Goal: Check status: Check status

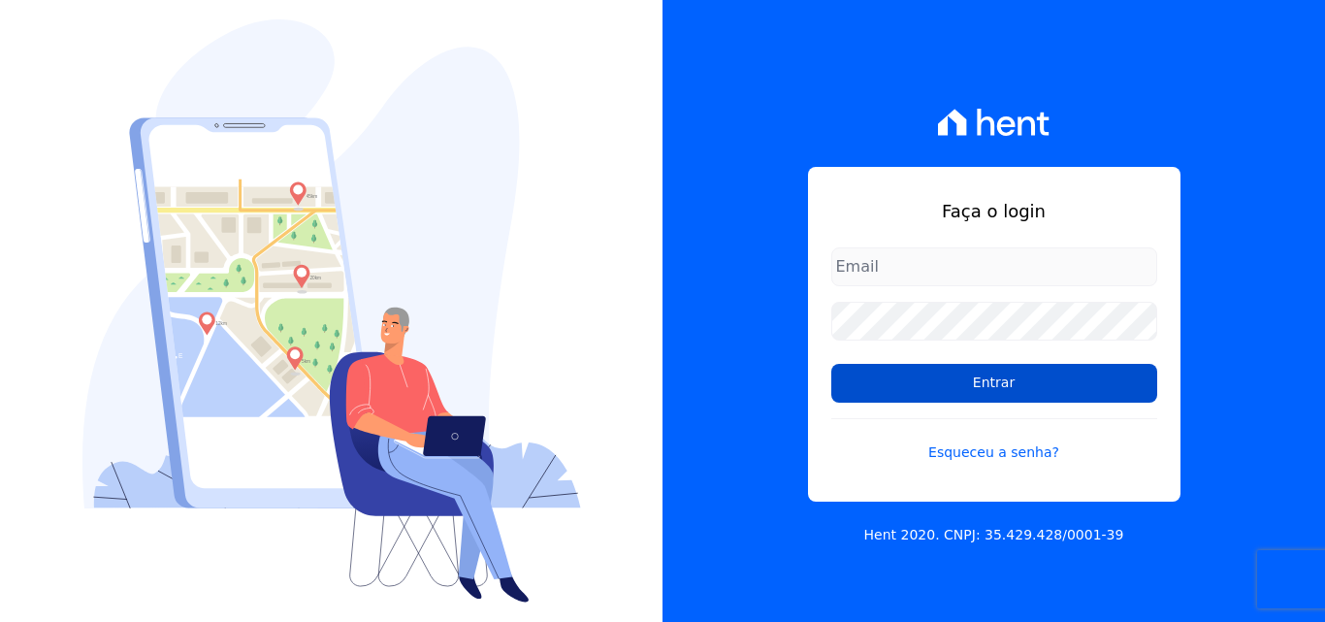
type input "[EMAIL_ADDRESS][DOMAIN_NAME]"
click at [1005, 384] on input "Entrar" at bounding box center [994, 383] width 326 height 39
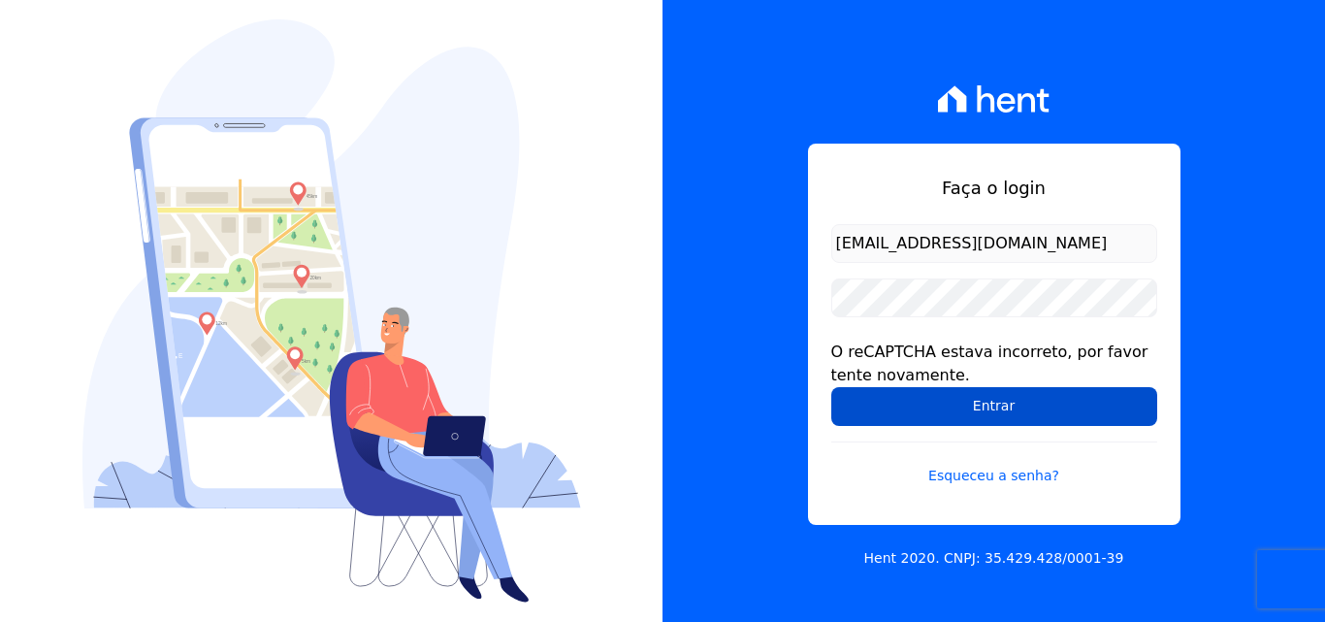
click at [981, 400] on input "Entrar" at bounding box center [994, 406] width 326 height 39
click at [976, 415] on input "Entrar" at bounding box center [994, 406] width 326 height 39
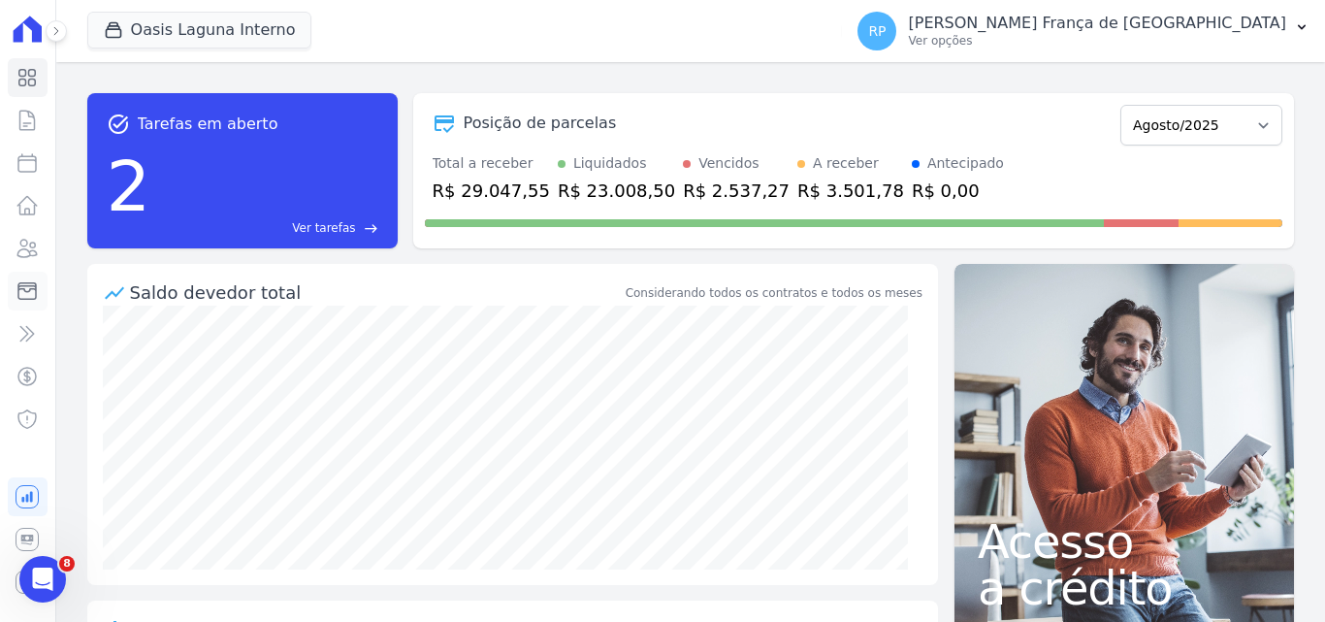
click at [25, 290] on icon at bounding box center [26, 291] width 17 height 16
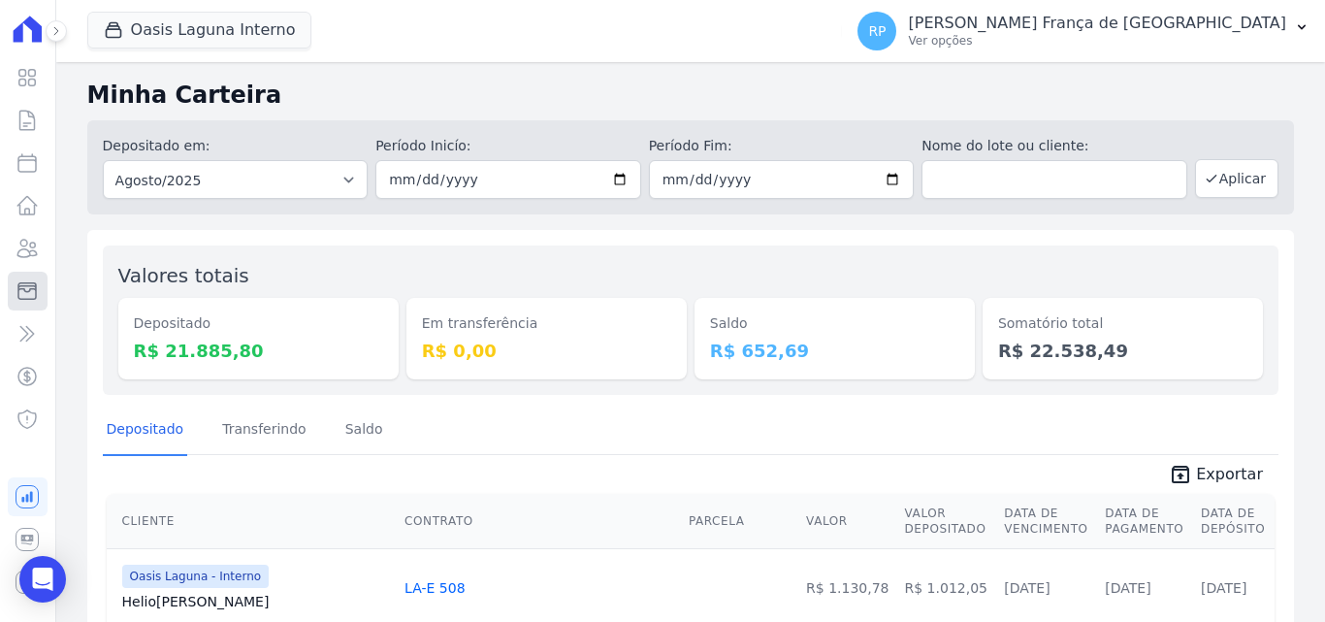
click at [26, 291] on icon at bounding box center [26, 291] width 17 height 16
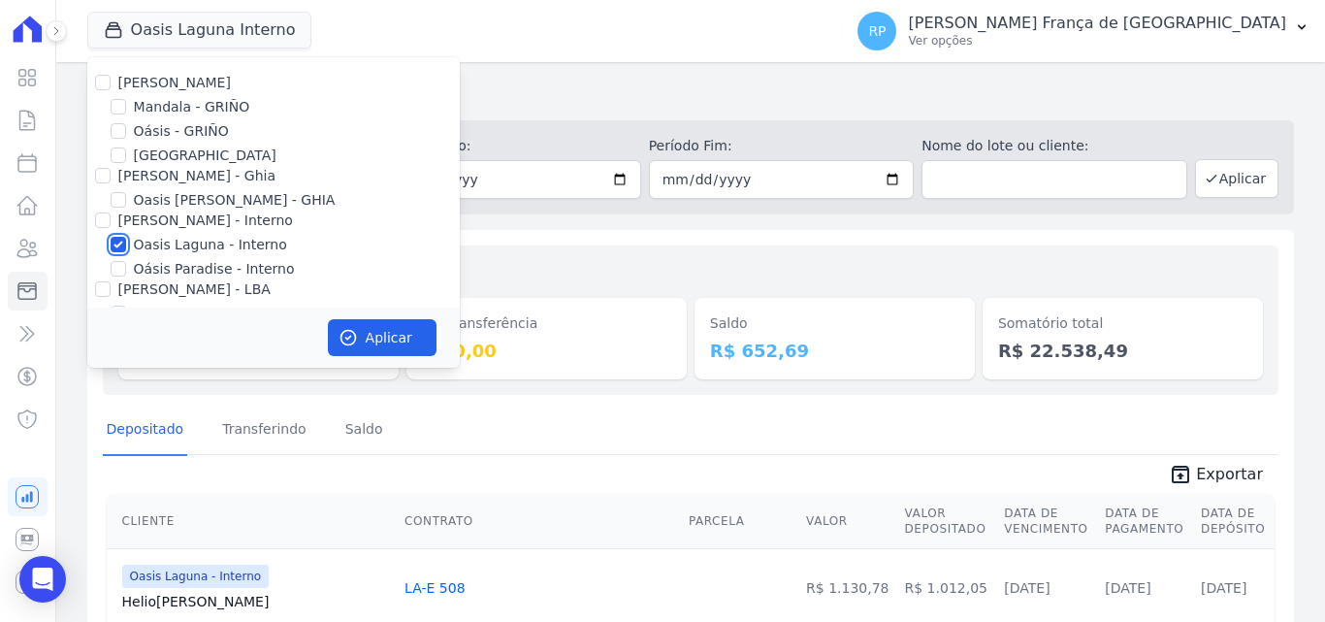
click at [117, 240] on input "Oasis Laguna - Interno" at bounding box center [119, 245] width 16 height 16
checkbox input "false"
click at [547, 207] on div "Depositado em: Todos os meses Janeiro/2020 Fevereiro/2020 Março/2020 Abril/2020…" at bounding box center [690, 167] width 1206 height 94
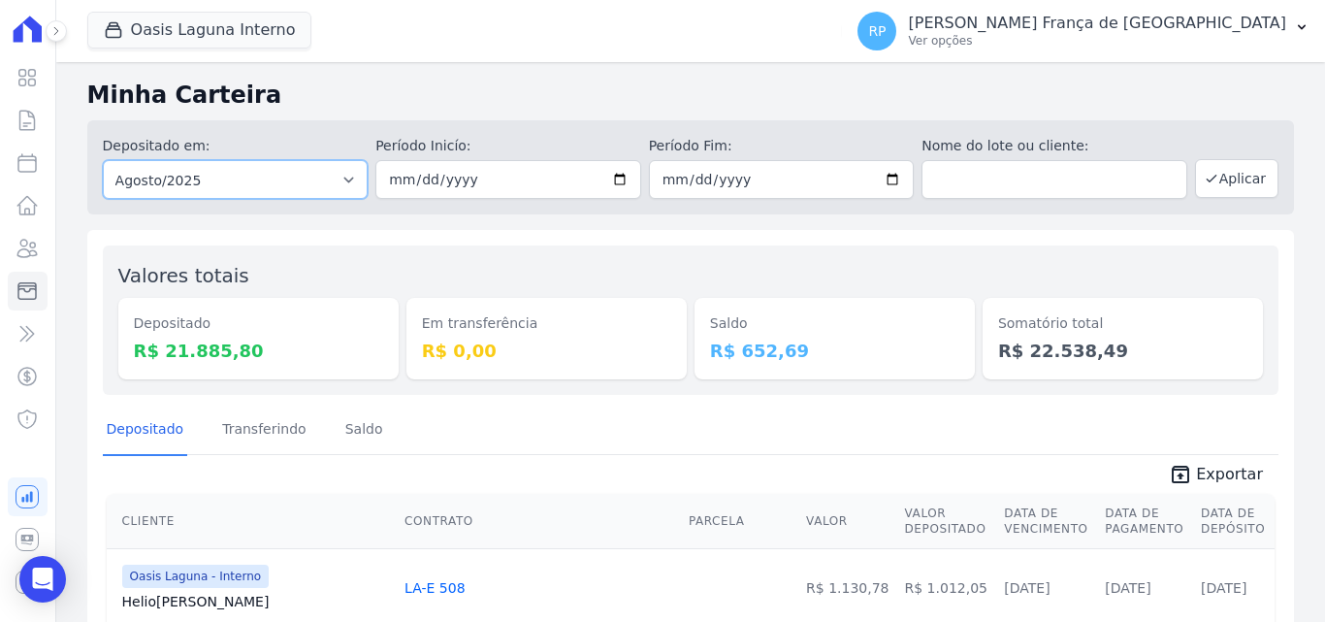
click at [308, 176] on select "Todos os meses Janeiro/2020 Fevereiro/2020 Março/2020 Abril/2020 Maio/2020 Junh…" at bounding box center [236, 179] width 266 height 39
select select "all"
click at [103, 160] on select "Todos os meses Janeiro/2020 Fevereiro/2020 Março/2020 Abril/2020 Maio/2020 Junh…" at bounding box center [236, 179] width 266 height 39
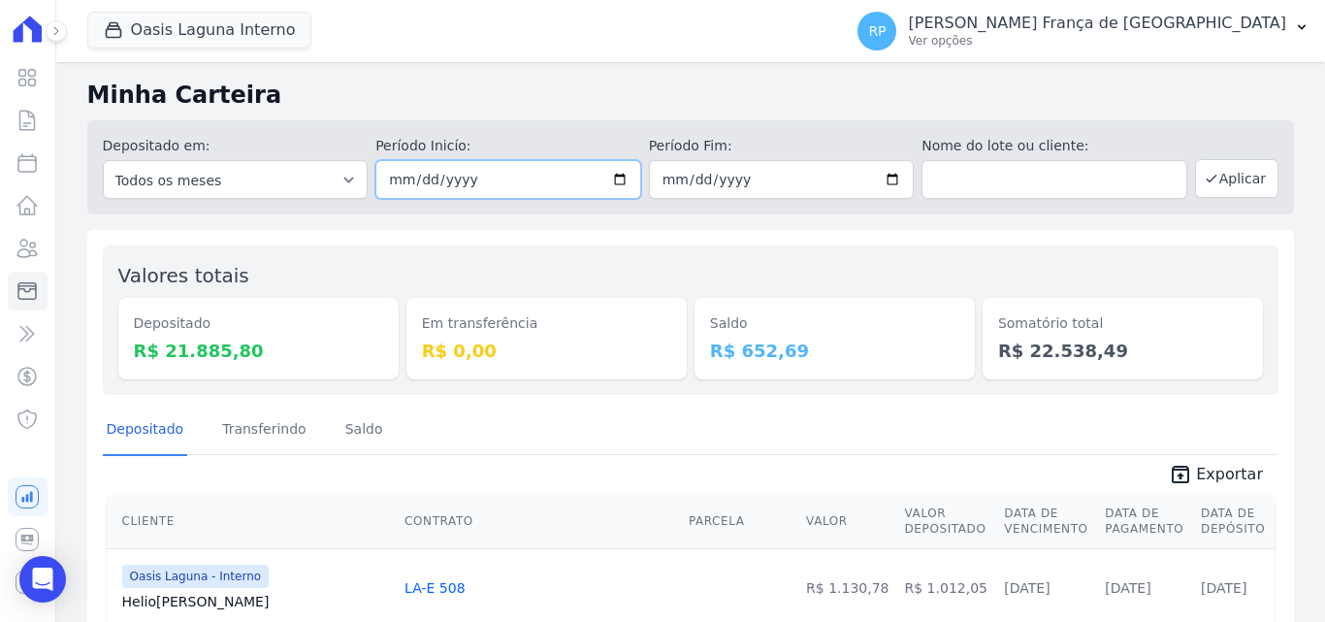
click at [612, 181] on input "date" at bounding box center [508, 179] width 266 height 39
type input "[DATE]"
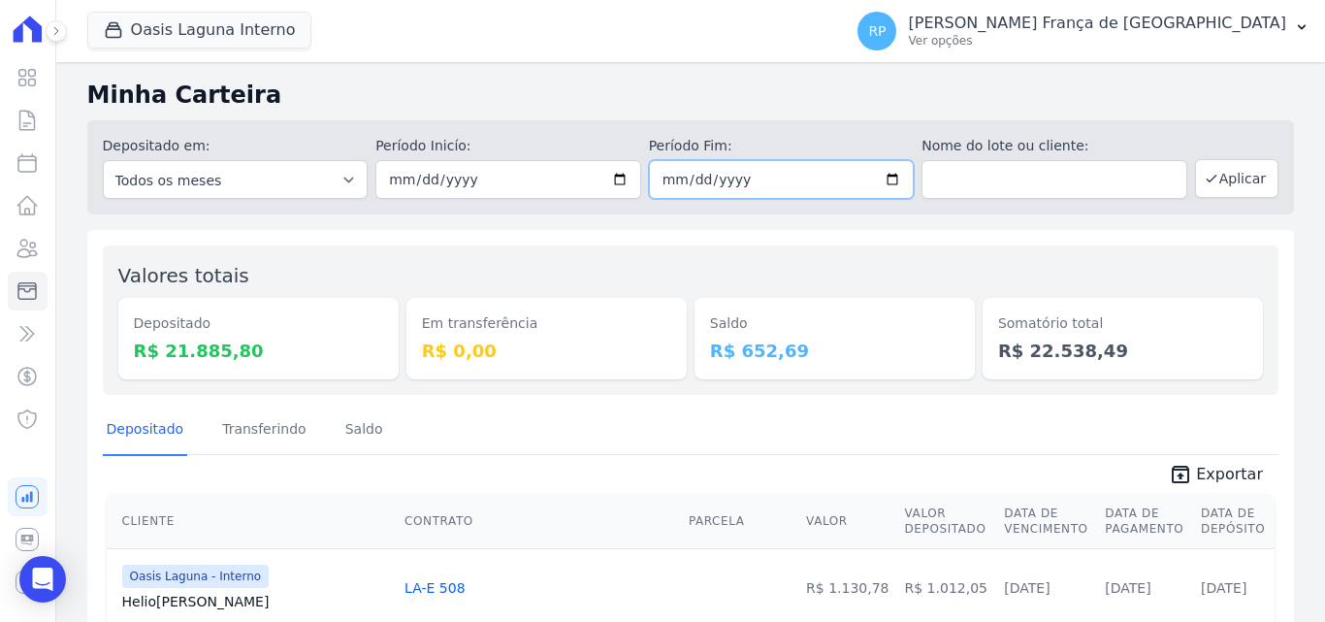
click at [883, 186] on input "date" at bounding box center [782, 179] width 266 height 39
type input "[DATE]"
click at [1216, 178] on button "Aplicar" at bounding box center [1236, 178] width 83 height 39
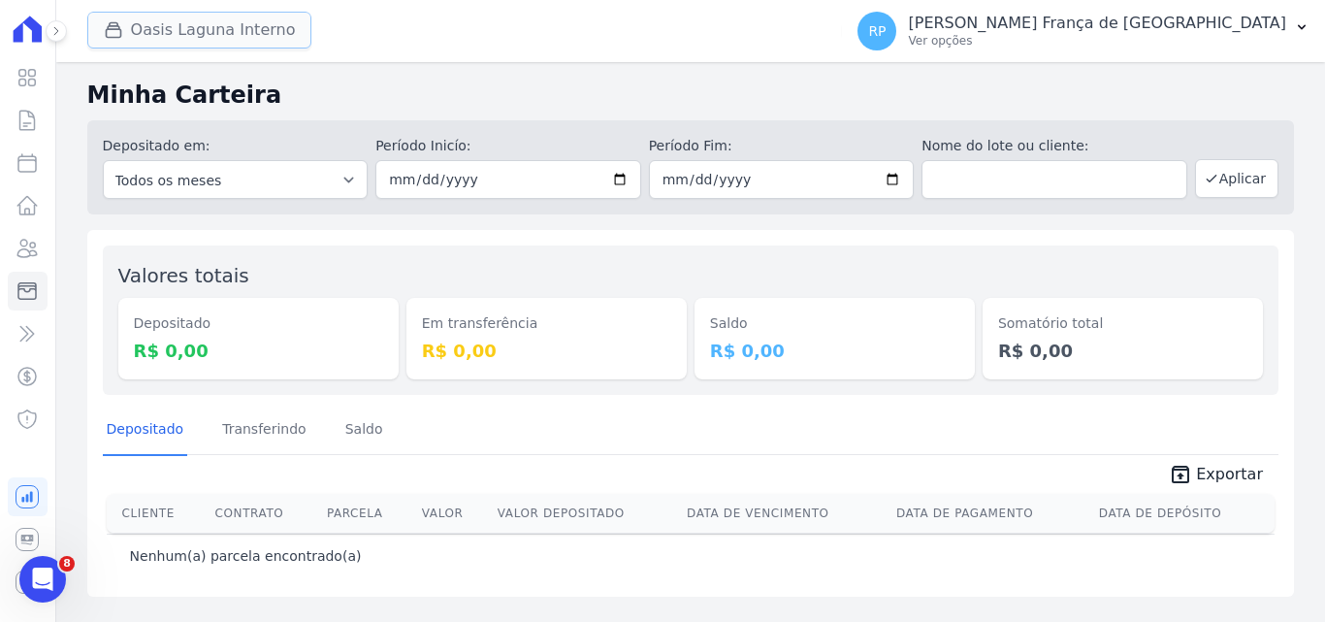
click at [113, 41] on button "Oasis Laguna Interno" at bounding box center [199, 30] width 225 height 37
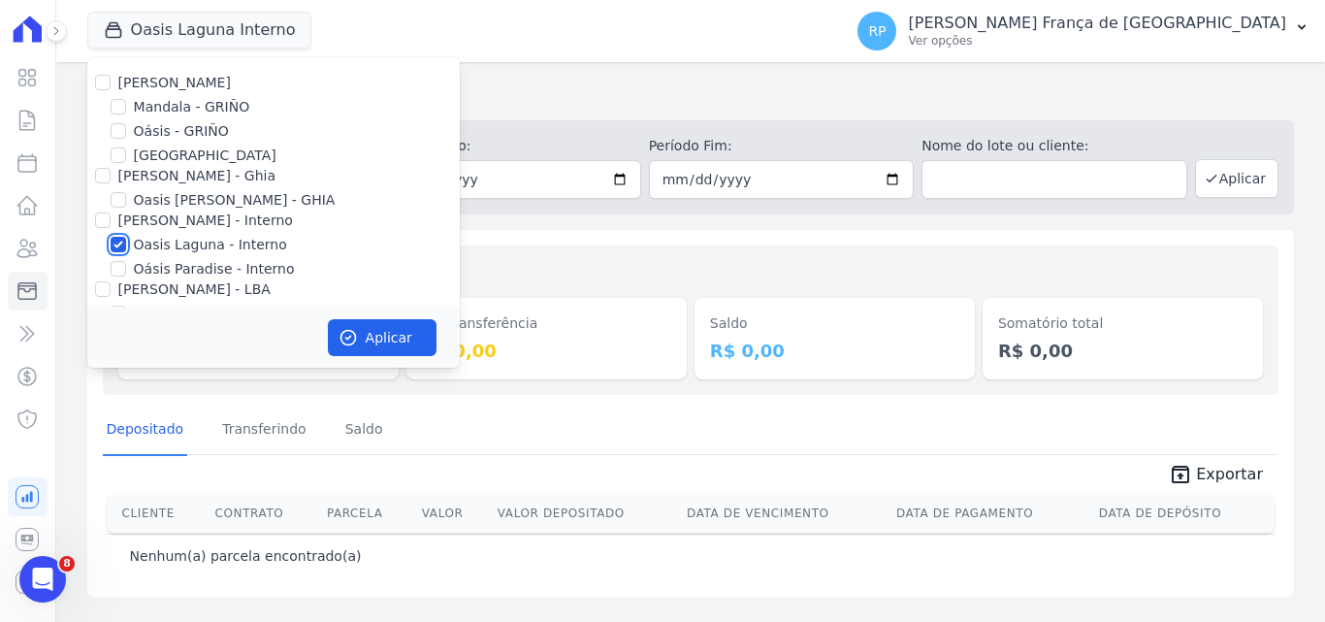
click at [114, 248] on input "Oasis Laguna - Interno" at bounding box center [119, 245] width 16 height 16
checkbox input "false"
click at [116, 126] on input "Oásis - GRIÑO" at bounding box center [119, 131] width 16 height 16
checkbox input "true"
click at [352, 327] on button "Aplicar" at bounding box center [382, 337] width 109 height 37
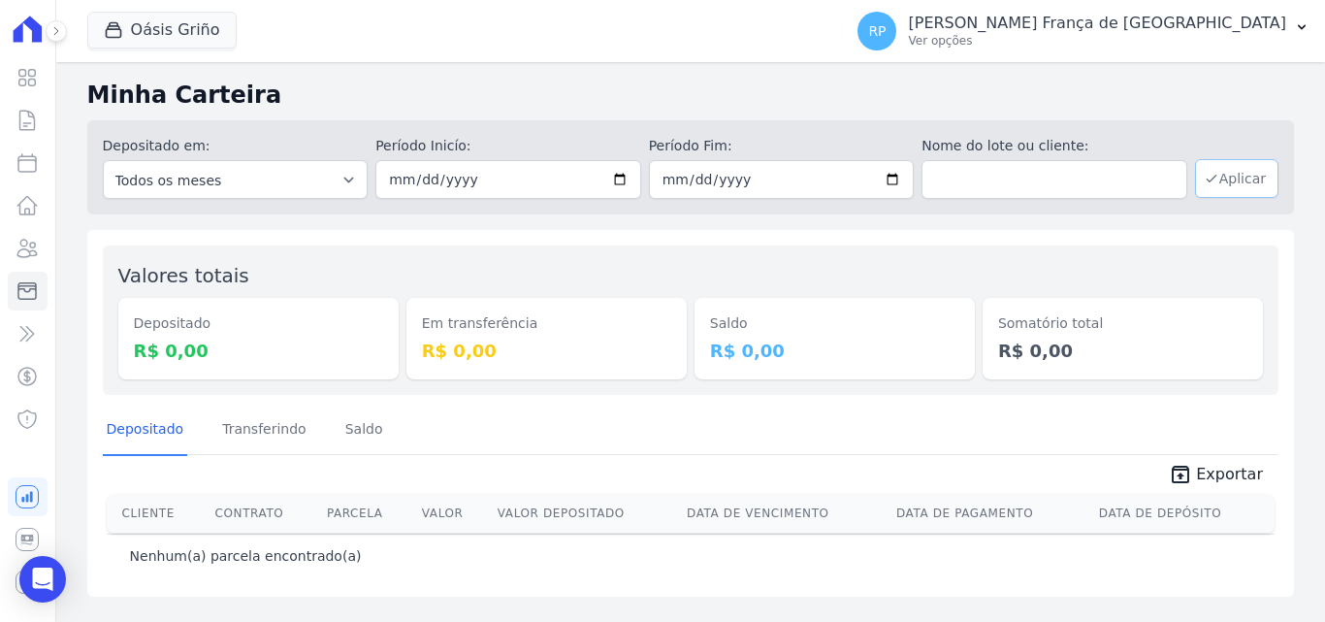
click at [1248, 193] on button "Aplicar" at bounding box center [1236, 178] width 83 height 39
click at [141, 38] on button "Oásis Griño" at bounding box center [161, 30] width 149 height 37
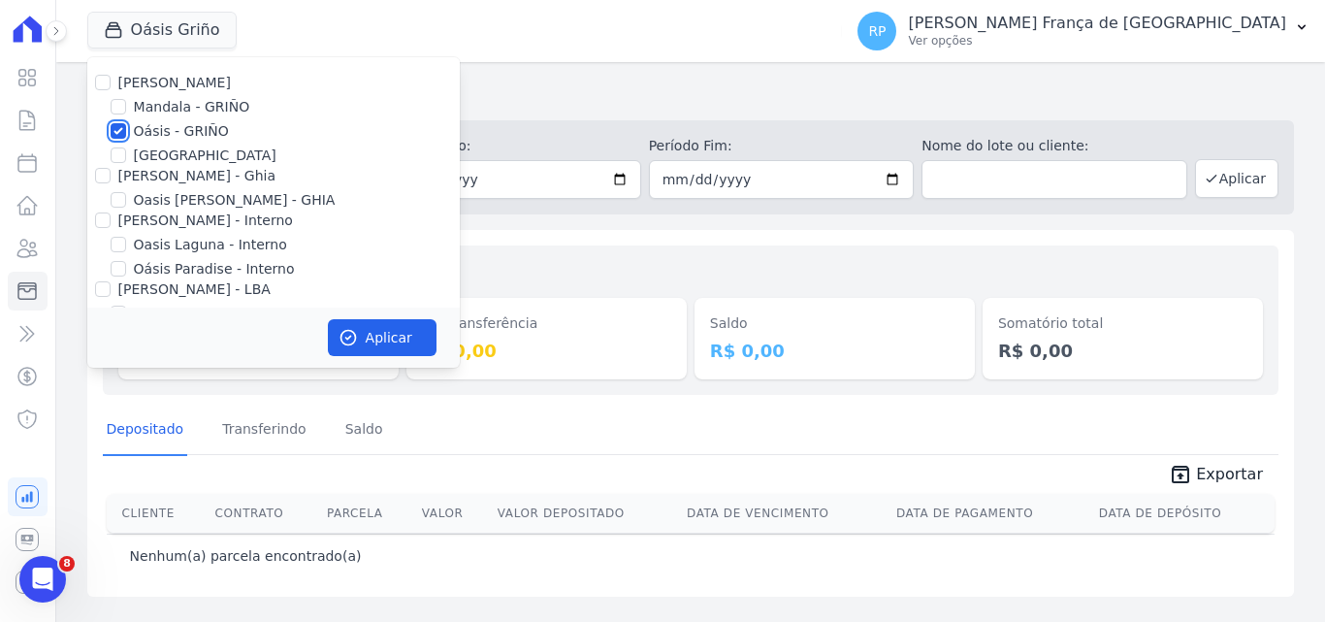
click at [120, 124] on input "Oásis - GRIÑO" at bounding box center [119, 131] width 16 height 16
checkbox input "false"
click at [99, 172] on input "[PERSON_NAME] - Ghia" at bounding box center [103, 176] width 16 height 16
checkbox input "true"
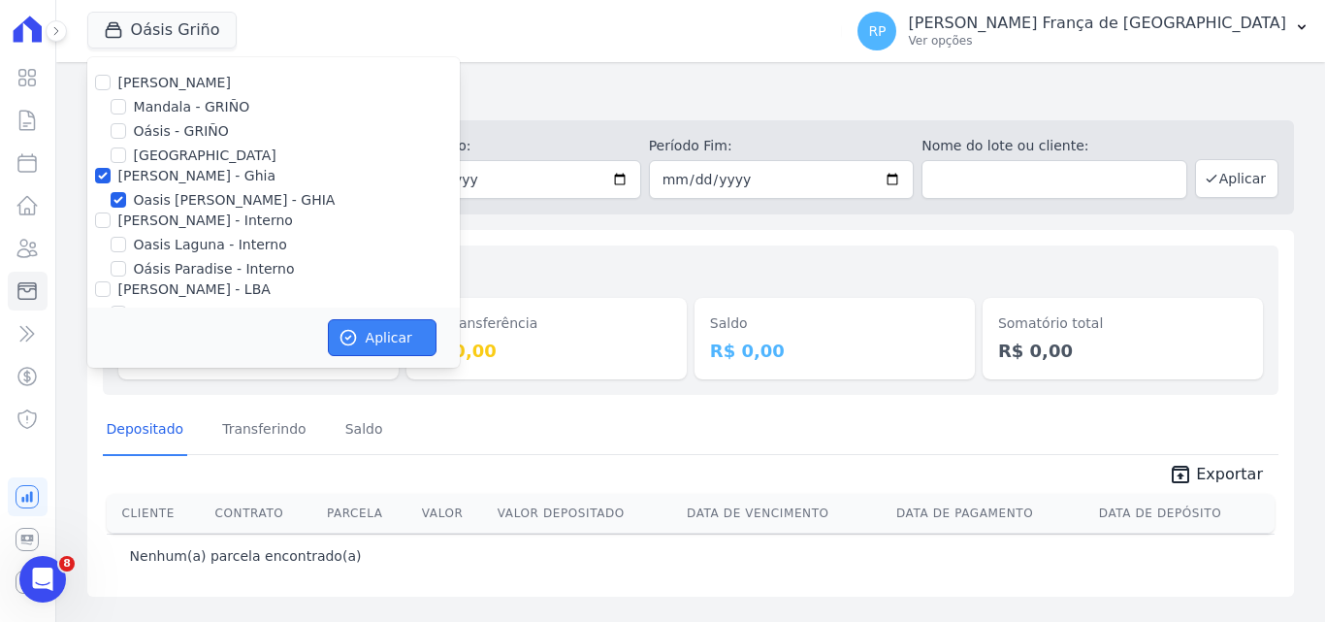
click at [336, 334] on button "Aplicar" at bounding box center [382, 337] width 109 height 37
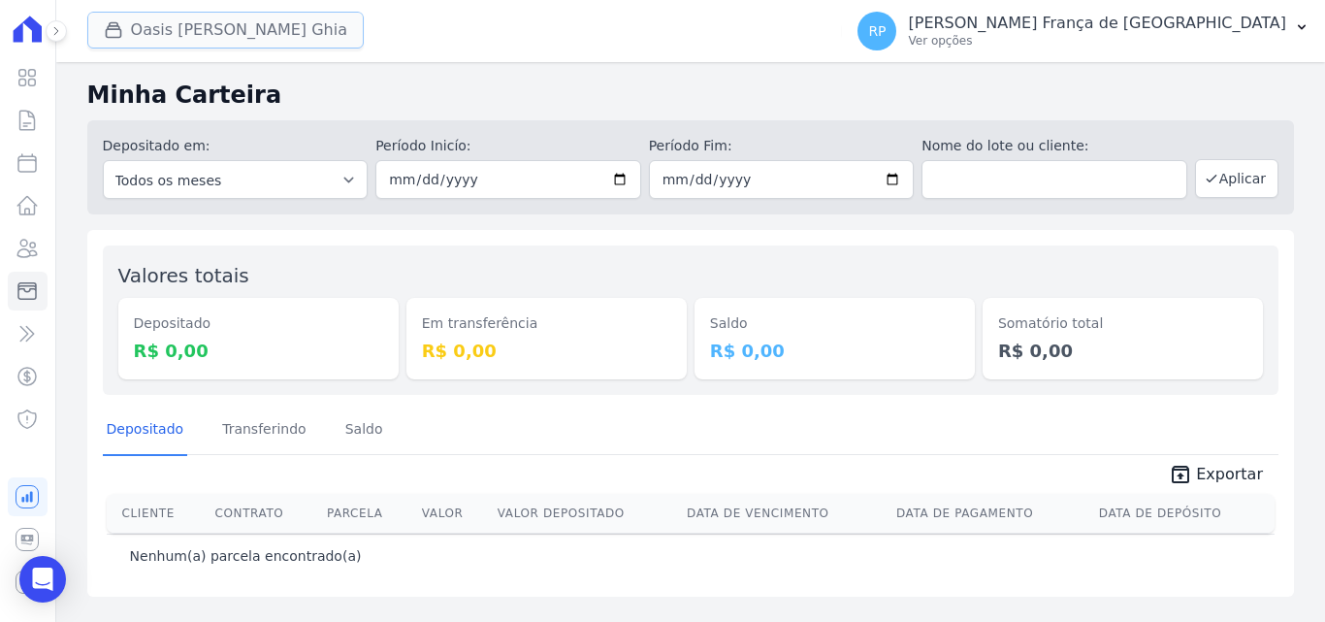
click at [166, 30] on button "Oasis [PERSON_NAME] Ghia" at bounding box center [225, 30] width 276 height 37
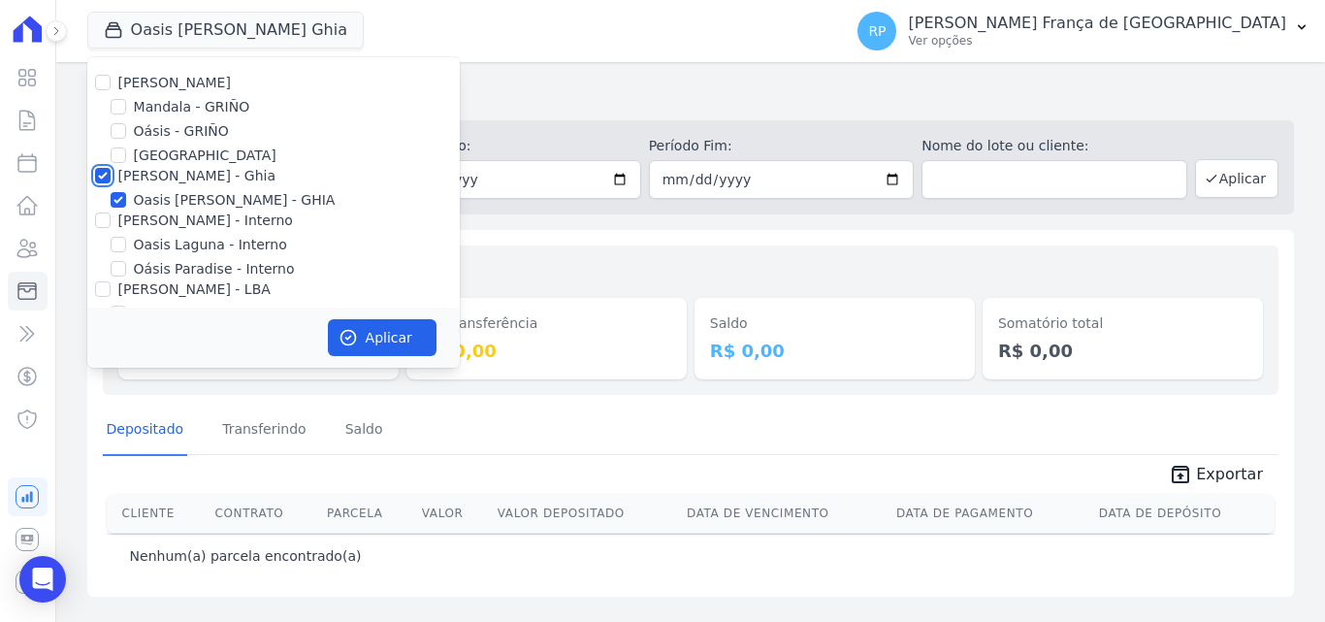
click at [98, 179] on input "[PERSON_NAME] - Ghia" at bounding box center [103, 176] width 16 height 16
checkbox input "false"
click at [101, 221] on input "[PERSON_NAME] - Interno" at bounding box center [103, 220] width 16 height 16
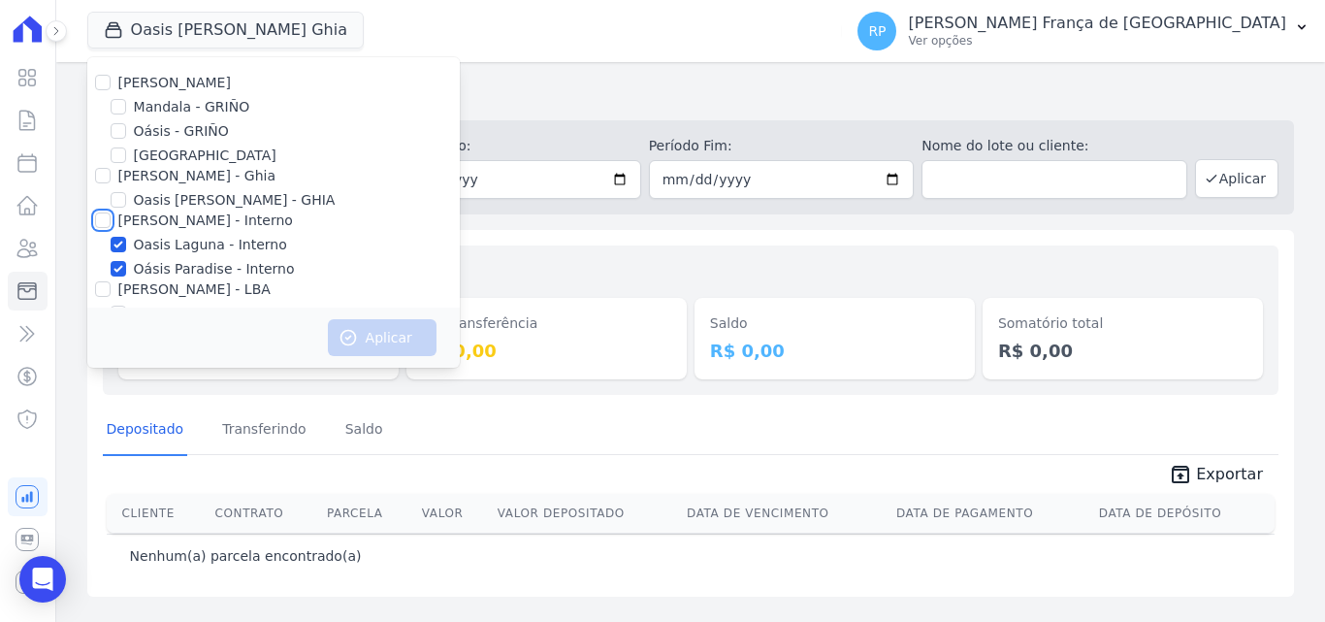
checkbox input "true"
click at [352, 336] on icon "button" at bounding box center [347, 337] width 19 height 19
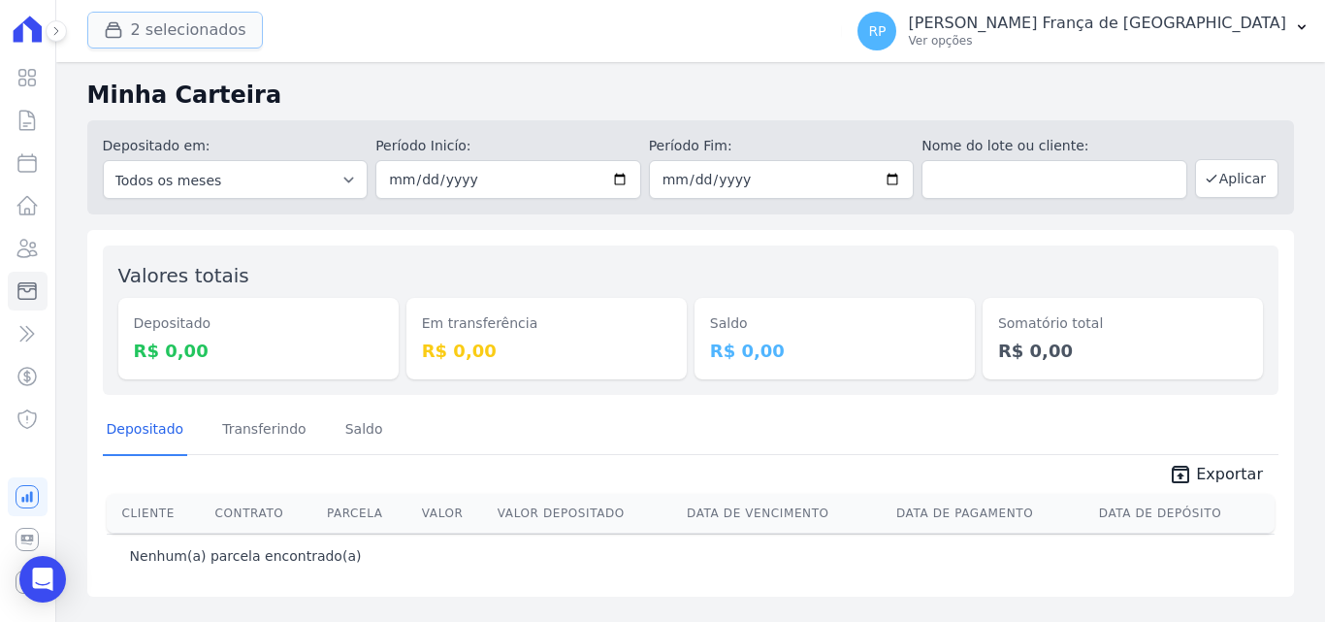
click at [162, 34] on button "2 selecionados" at bounding box center [175, 30] width 176 height 37
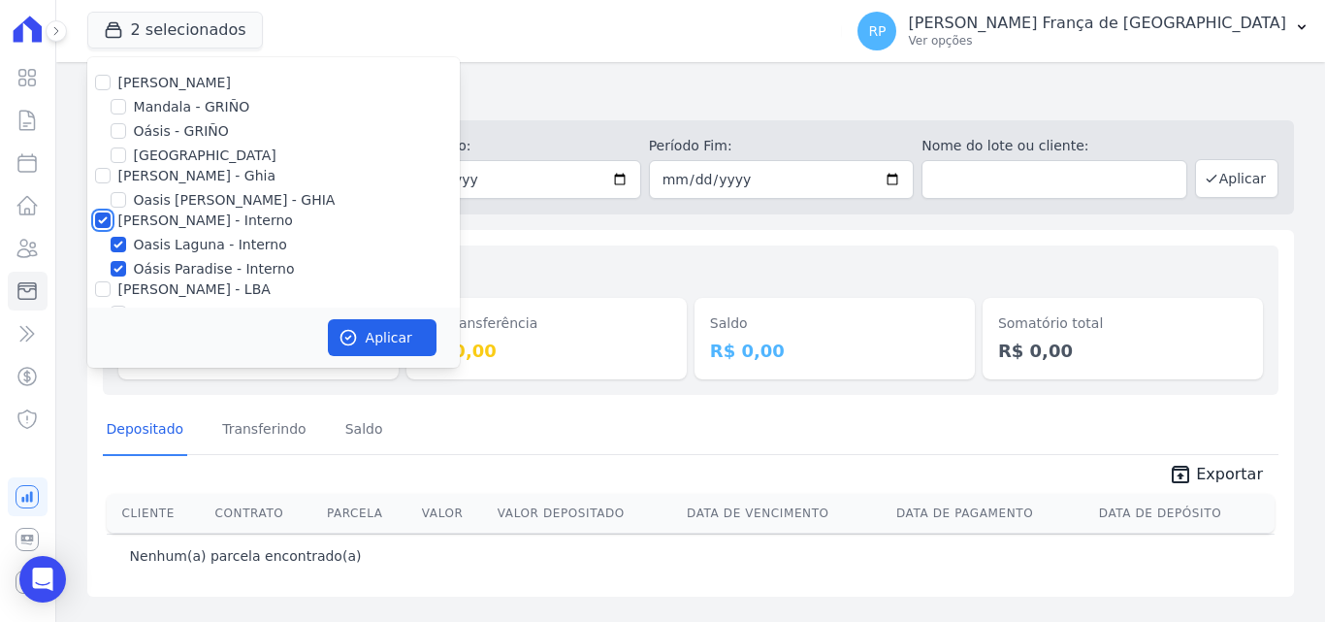
click at [97, 222] on input "[PERSON_NAME] - Interno" at bounding box center [103, 220] width 16 height 16
checkbox input "false"
click at [98, 280] on div at bounding box center [103, 288] width 16 height 19
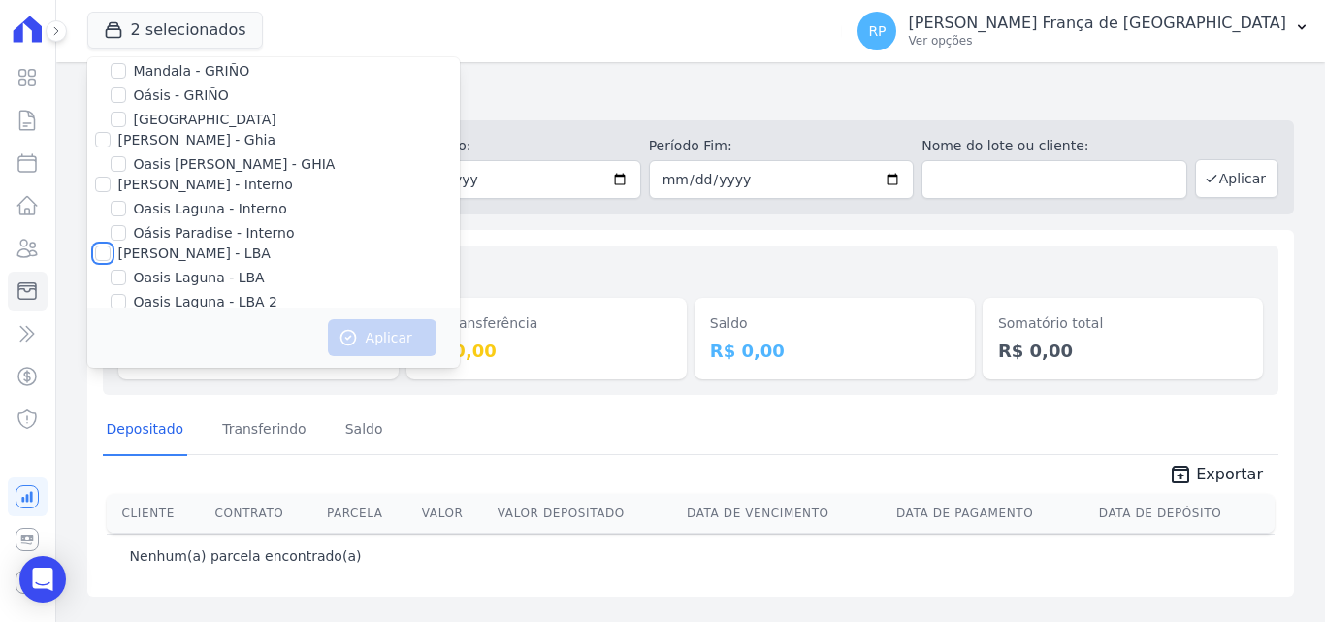
scroll to position [56, 0]
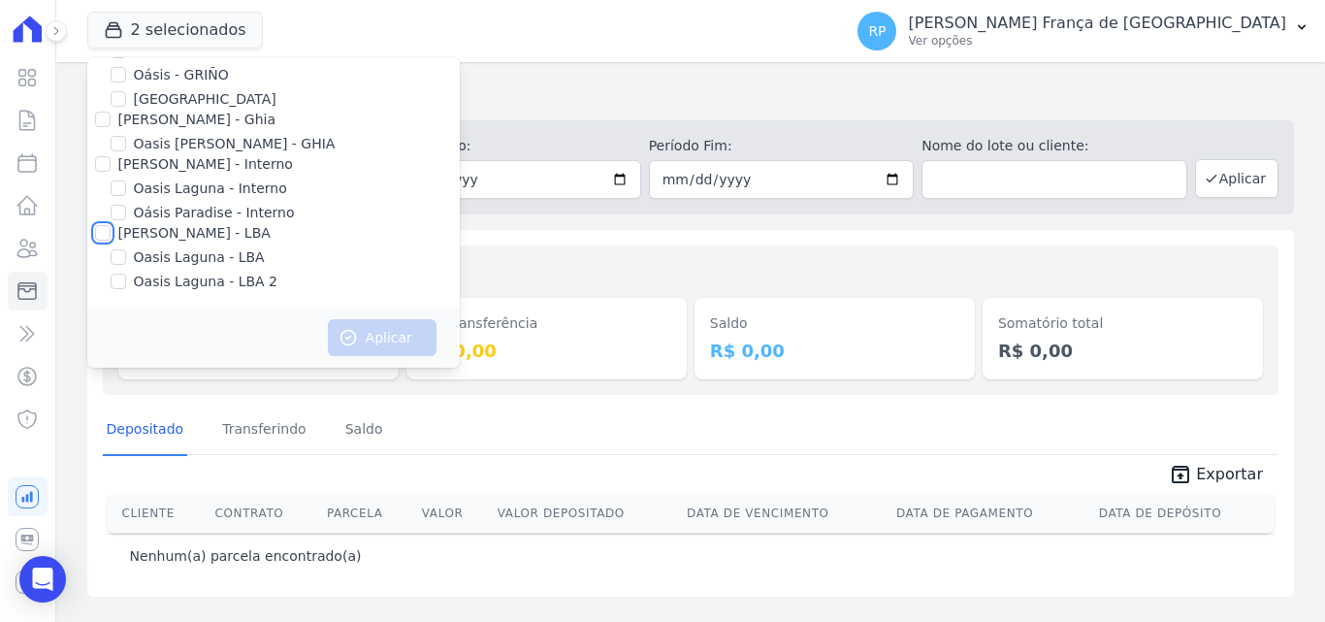
click at [99, 236] on input "[PERSON_NAME] - LBA" at bounding box center [103, 233] width 16 height 16
checkbox input "true"
click at [346, 331] on icon "button" at bounding box center [347, 338] width 15 height 15
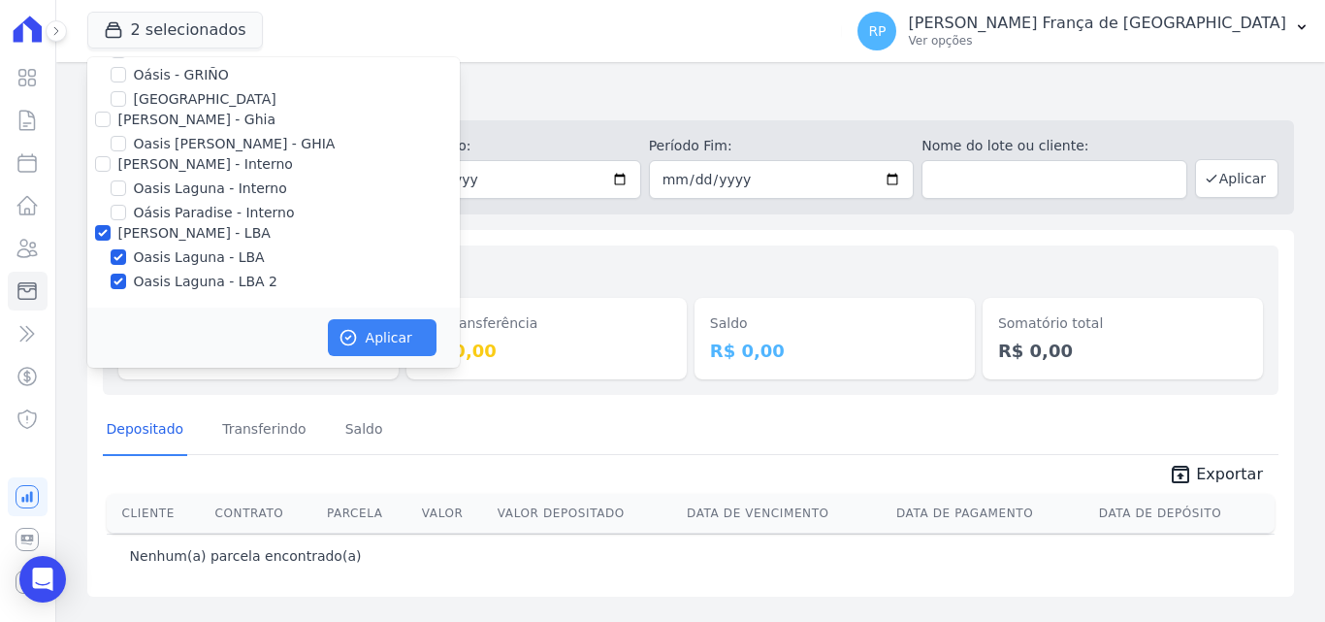
scroll to position [52, 0]
